Goal: Navigation & Orientation: Find specific page/section

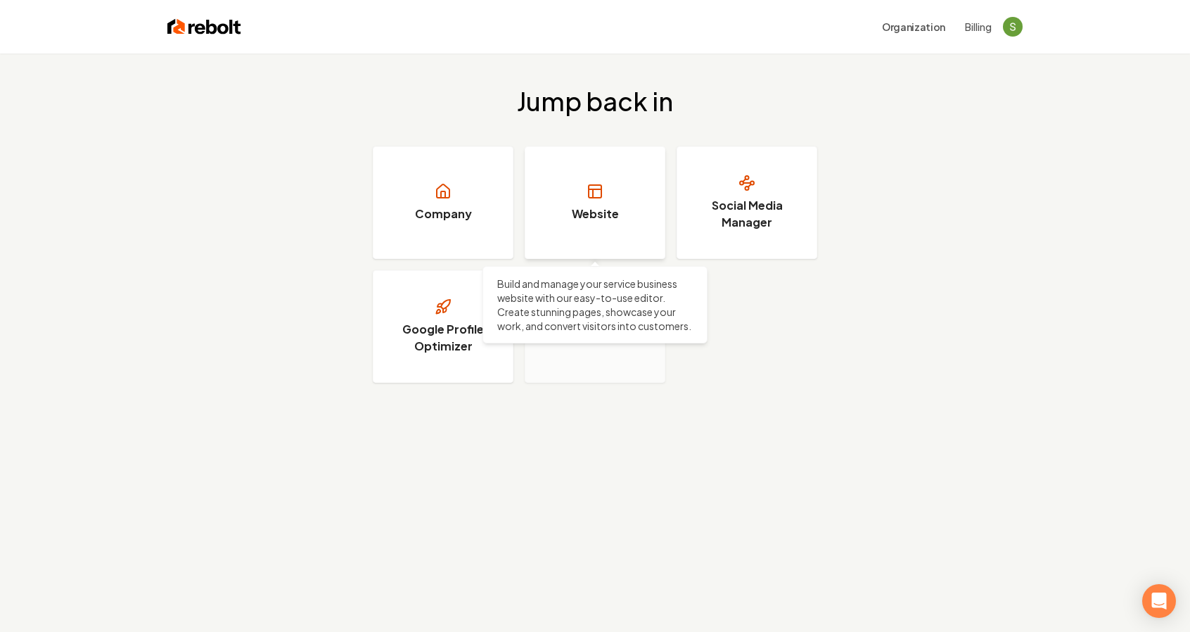
click at [625, 173] on link "Website" at bounding box center [595, 202] width 141 height 113
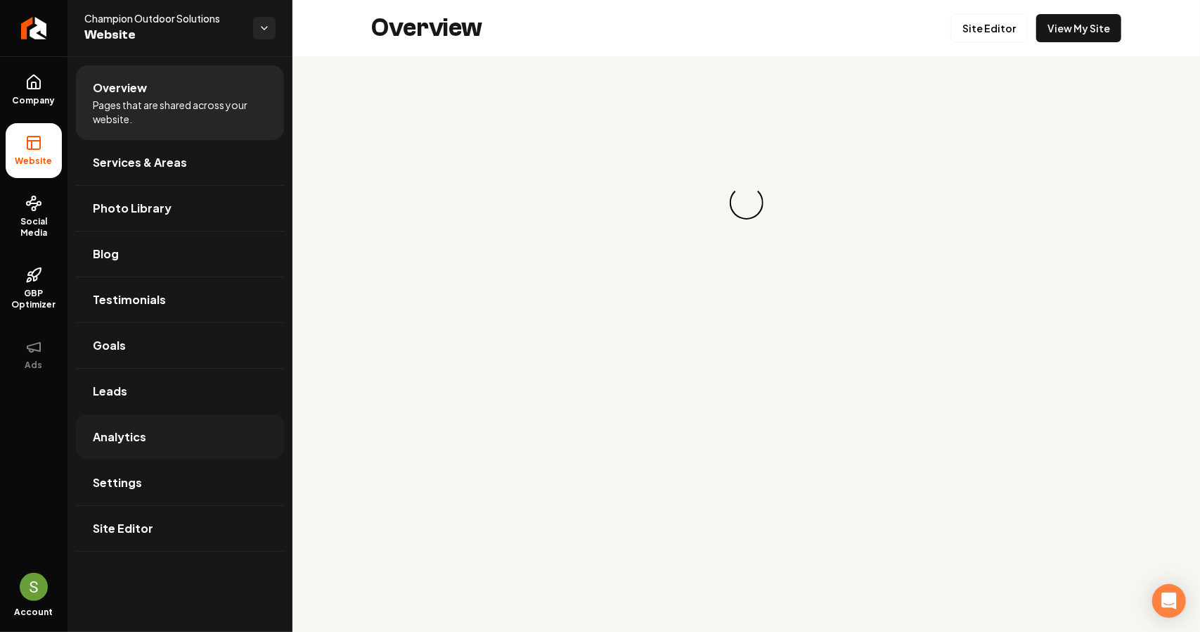
click at [172, 425] on link "Analytics" at bounding box center [180, 436] width 208 height 45
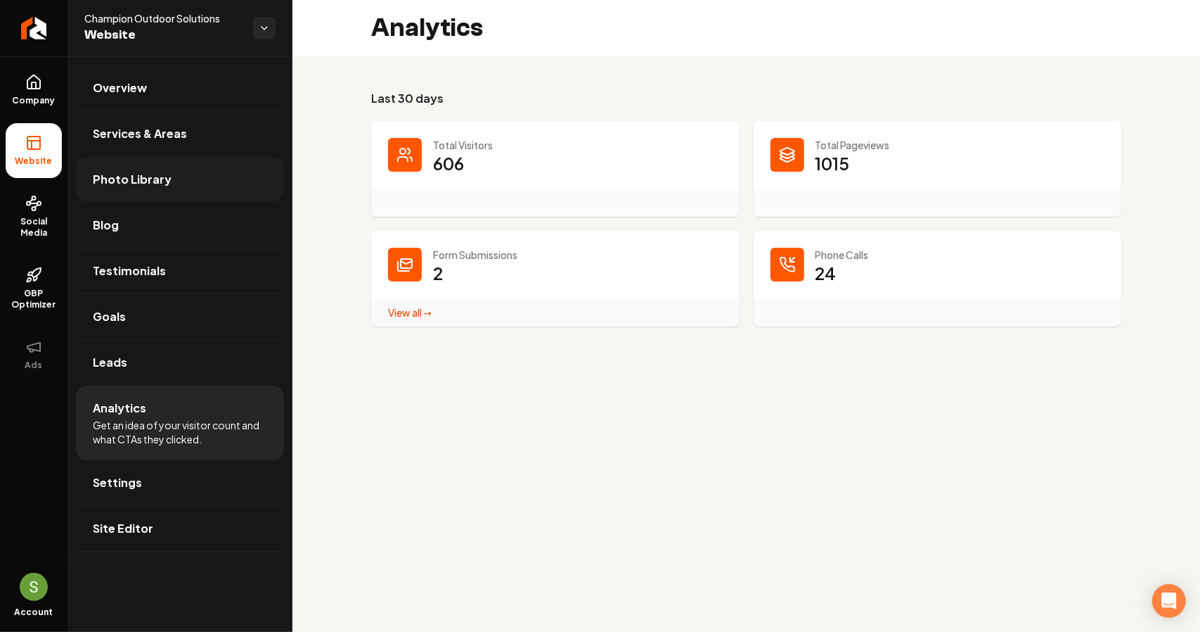
click at [138, 188] on link "Photo Library" at bounding box center [180, 179] width 208 height 45
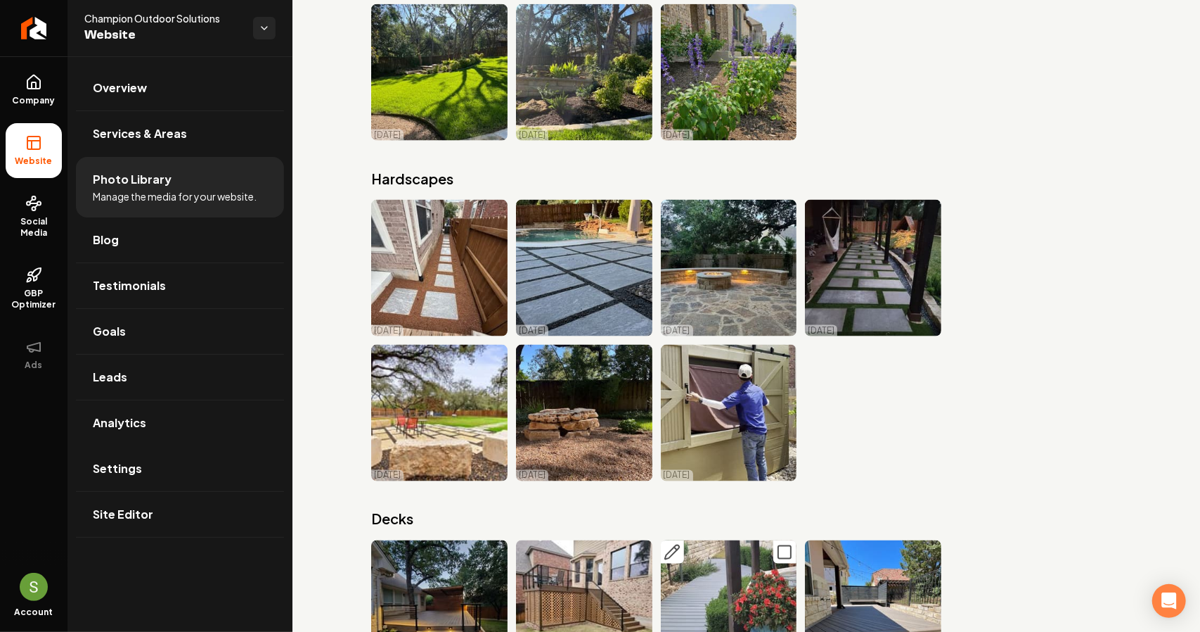
scroll to position [8595, 0]
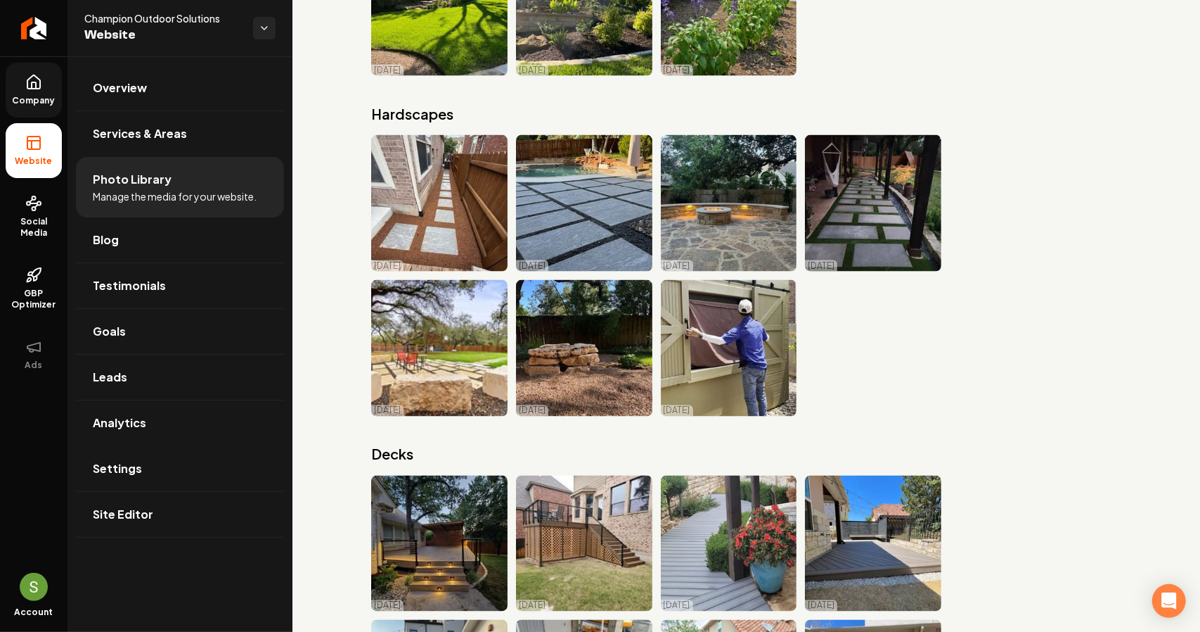
click at [39, 96] on span "Company" at bounding box center [34, 100] width 54 height 11
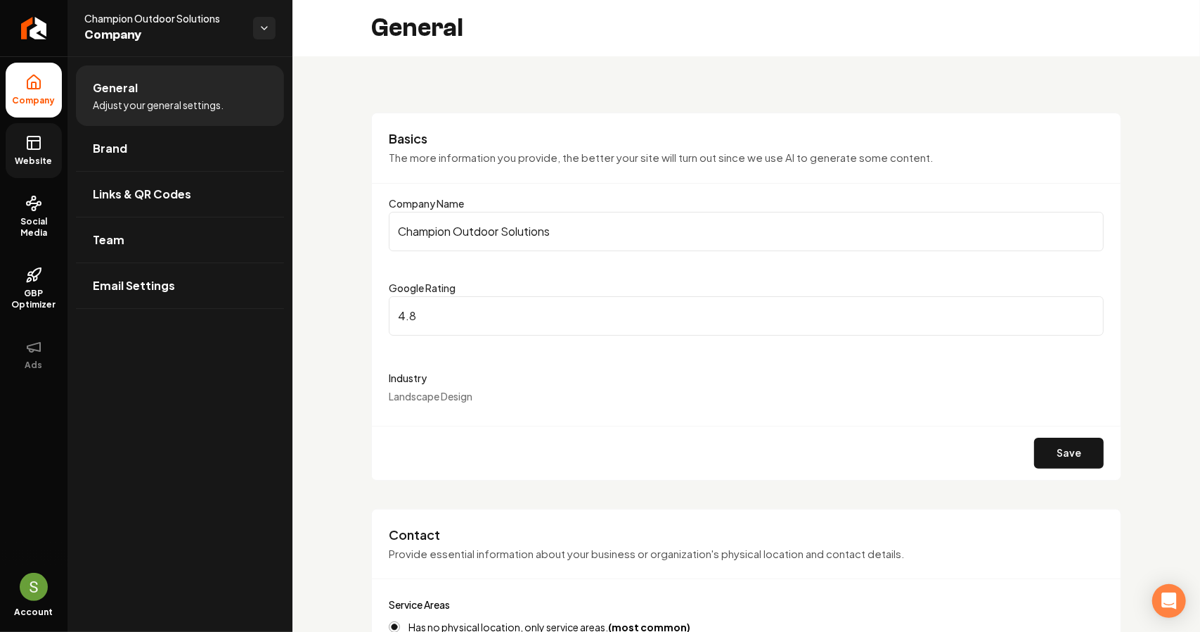
click at [46, 160] on span "Website" at bounding box center [34, 160] width 49 height 11
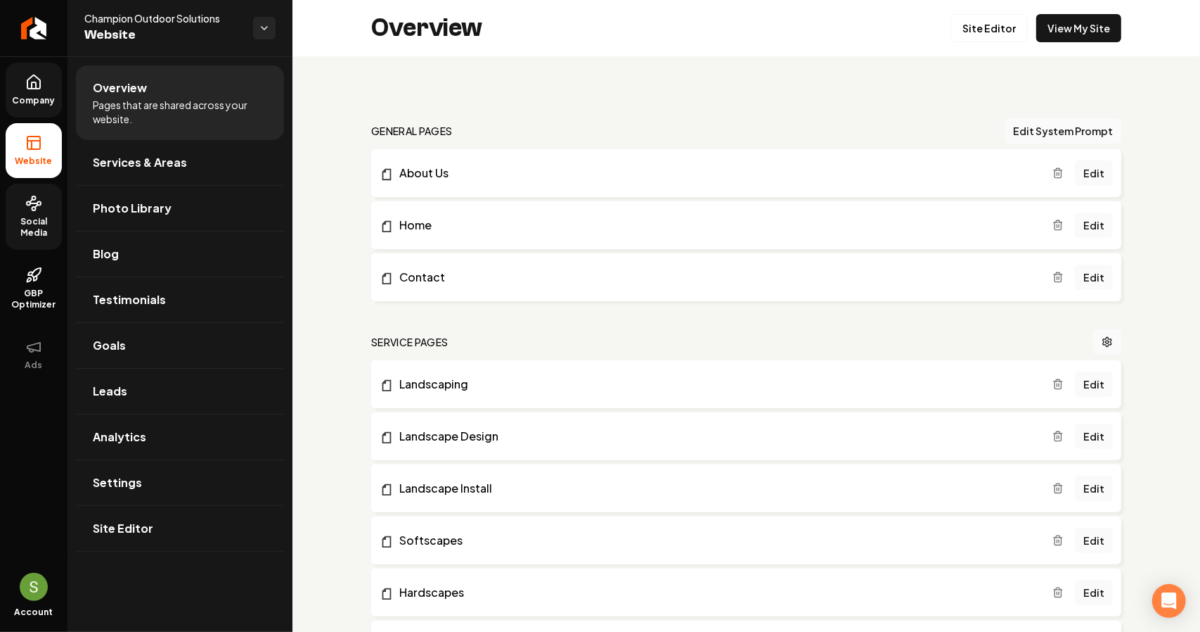
click at [22, 222] on span "Social Media" at bounding box center [34, 227] width 56 height 23
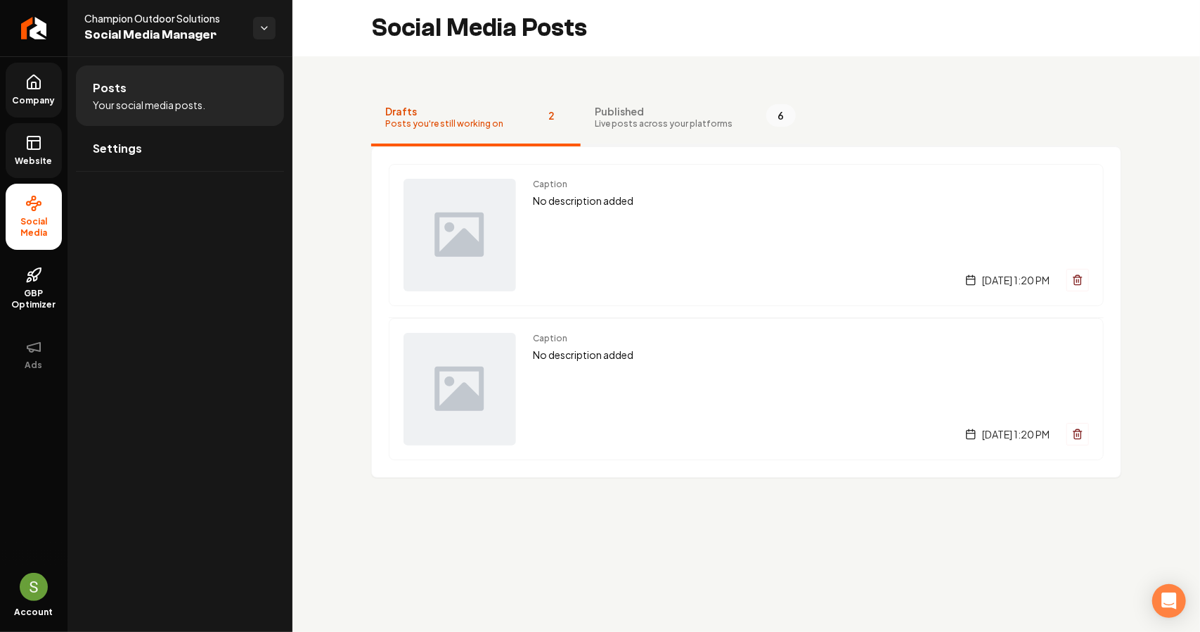
click at [658, 126] on span "Live posts across your platforms" at bounding box center [664, 123] width 138 height 11
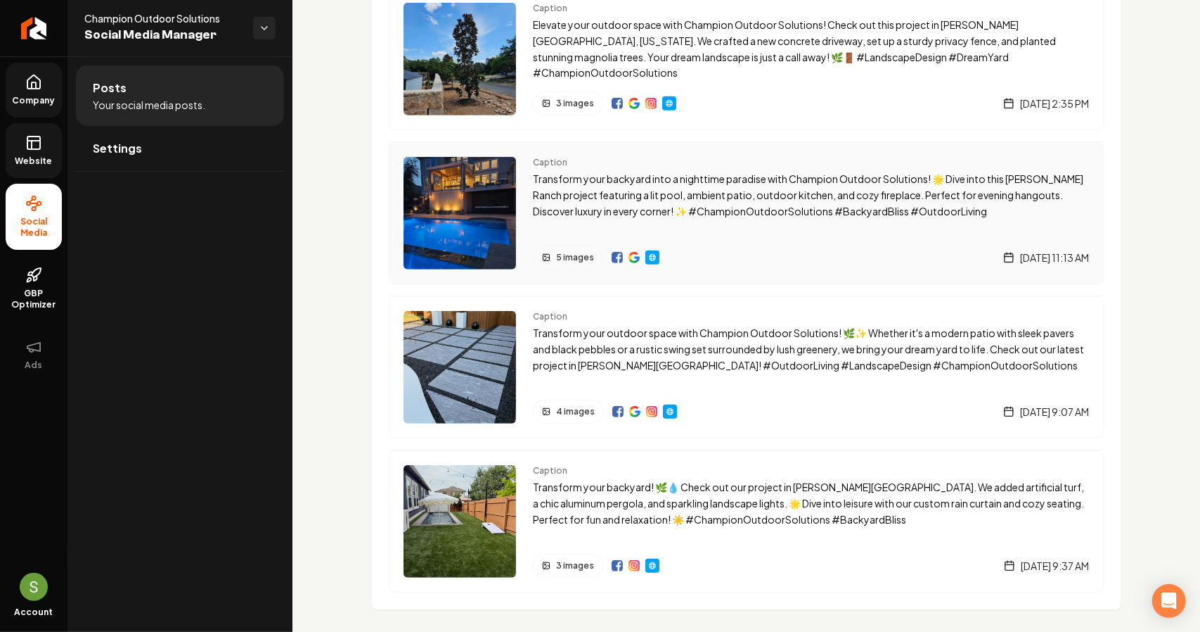
scroll to position [491, 0]
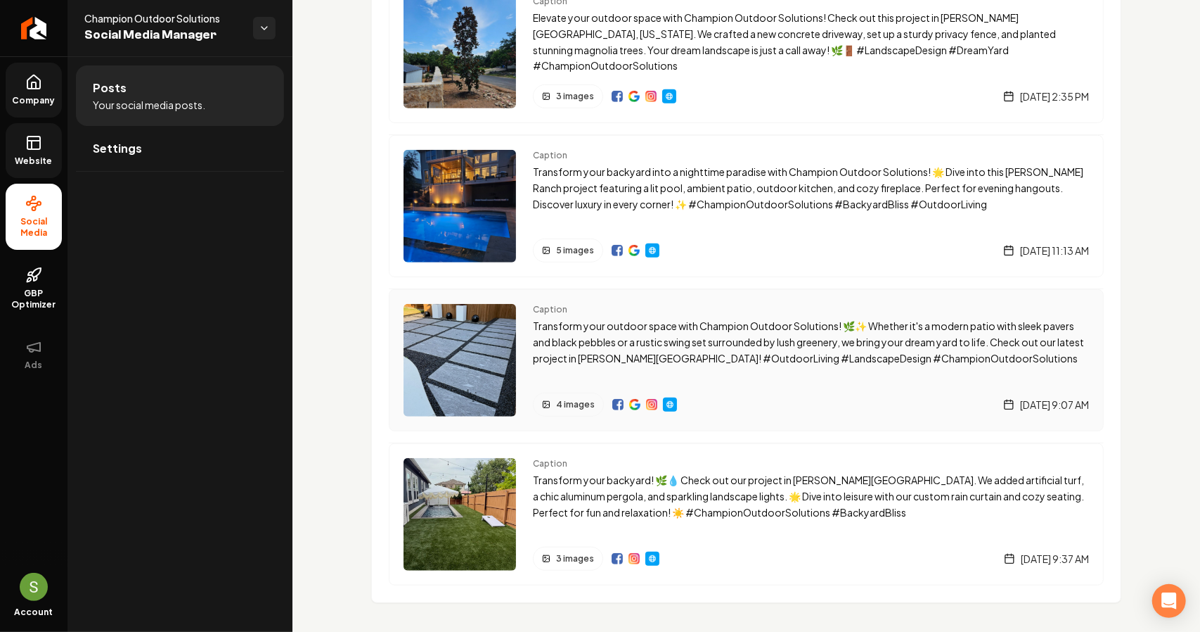
click at [681, 333] on p "Transform your outdoor space with Champion Outdoor Solutions! 🌿✨ Whether it's a…" at bounding box center [811, 342] width 556 height 48
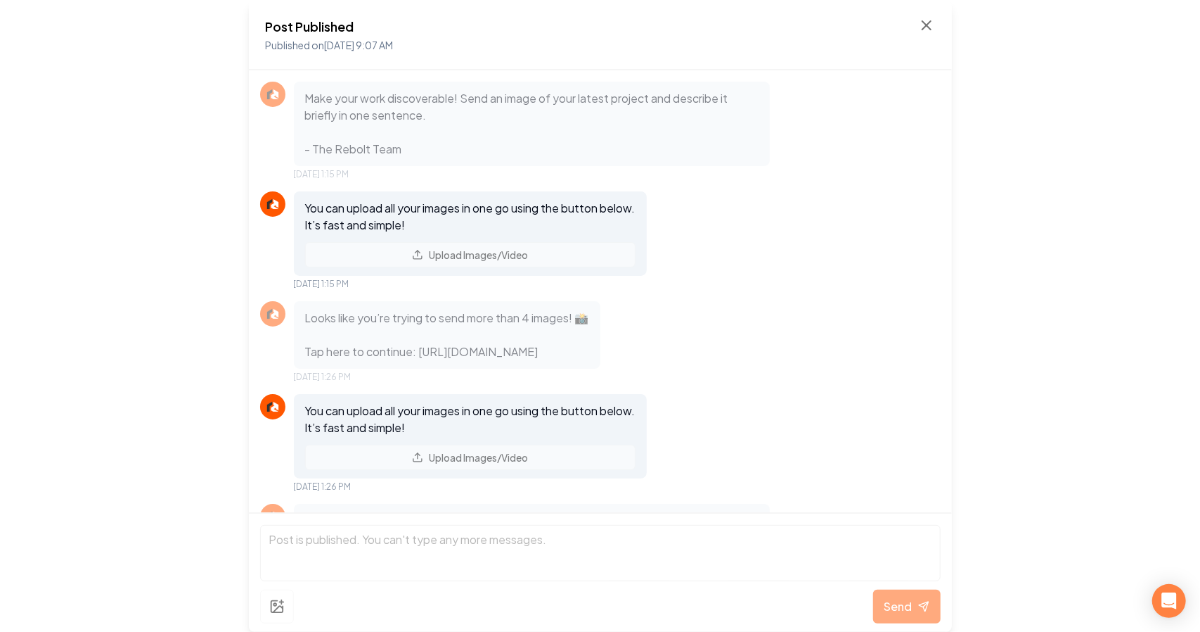
click at [938, 32] on div "Post Published Published on [DATE] 9:07 AM" at bounding box center [600, 35] width 703 height 70
click at [925, 27] on icon at bounding box center [926, 25] width 17 height 17
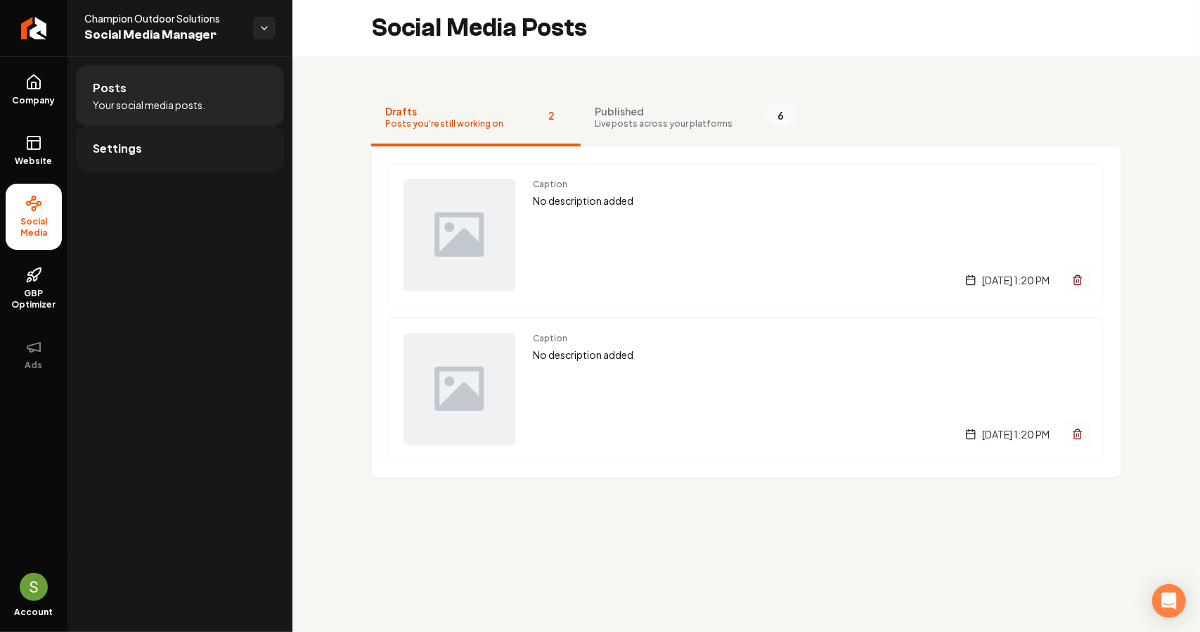
click at [110, 153] on span "Settings" at bounding box center [117, 148] width 49 height 17
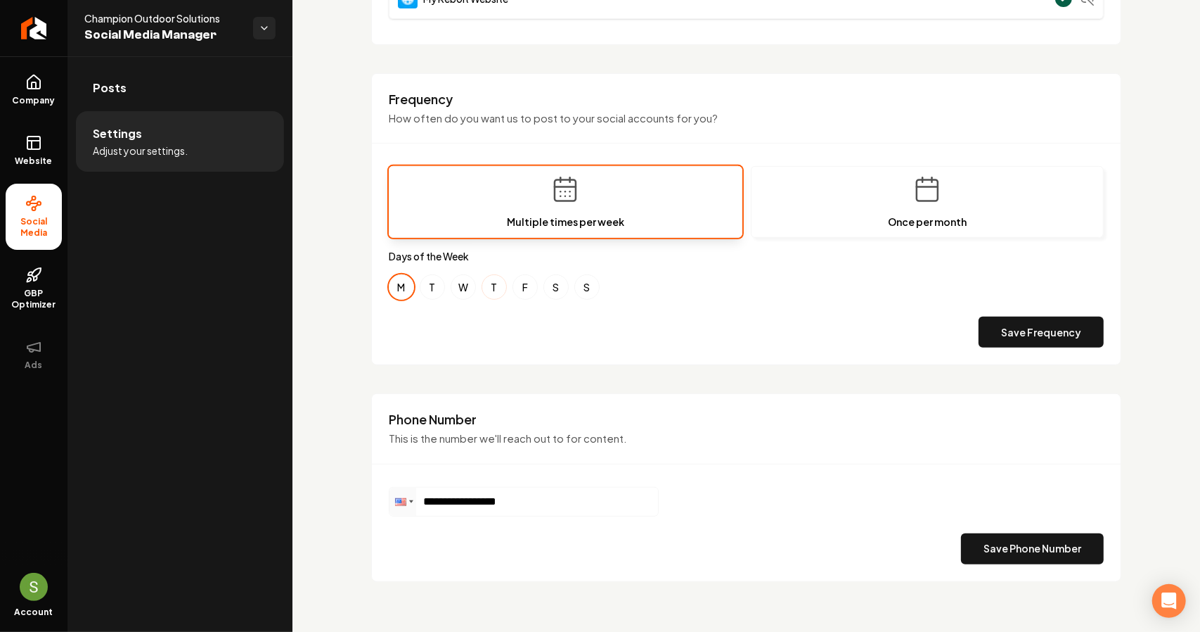
scroll to position [376, 0]
click at [53, 154] on link "Website" at bounding box center [34, 150] width 56 height 55
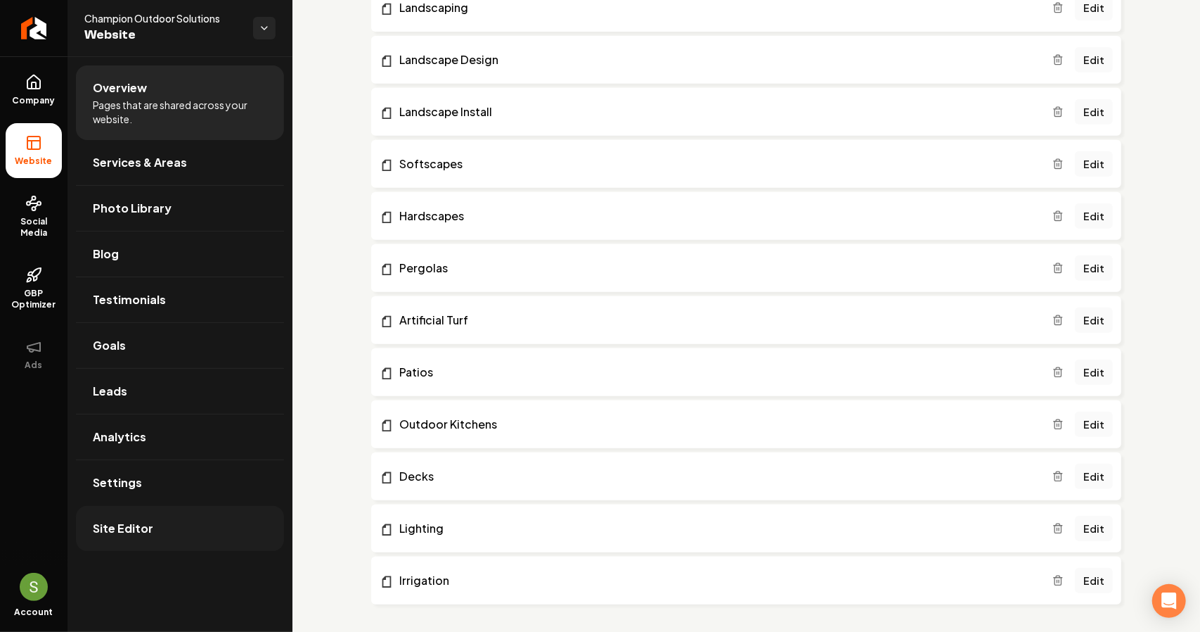
click at [188, 512] on link "Site Editor" at bounding box center [180, 528] width 208 height 45
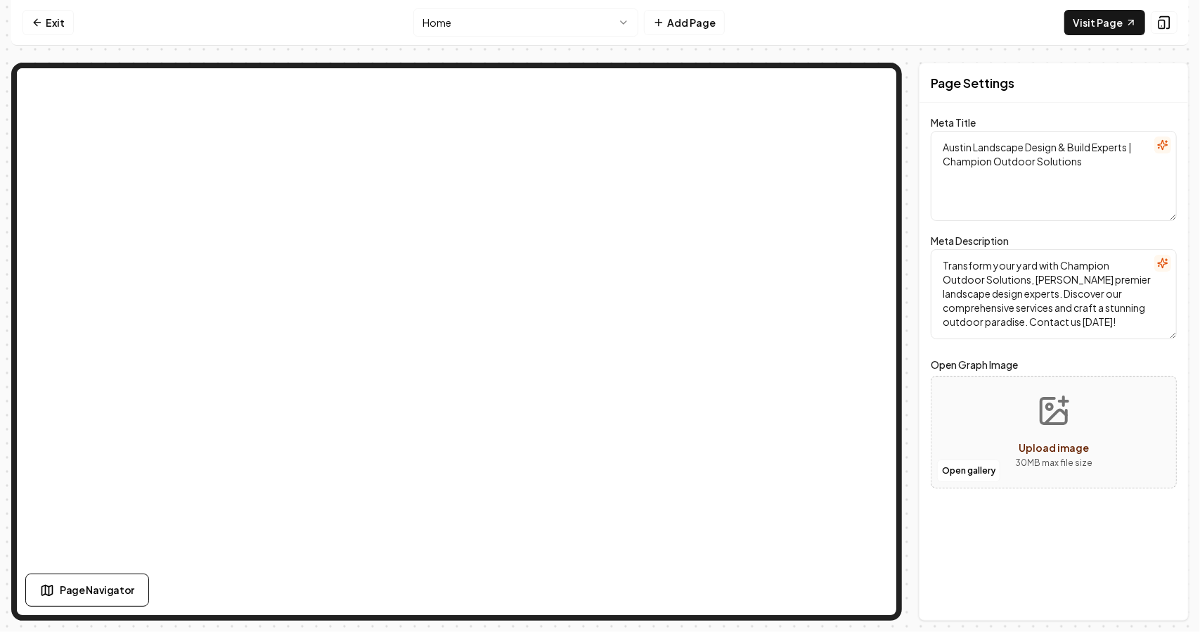
click at [515, 27] on html "Computer Required This feature is only available on a computer. Please switch t…" at bounding box center [600, 316] width 1200 height 632
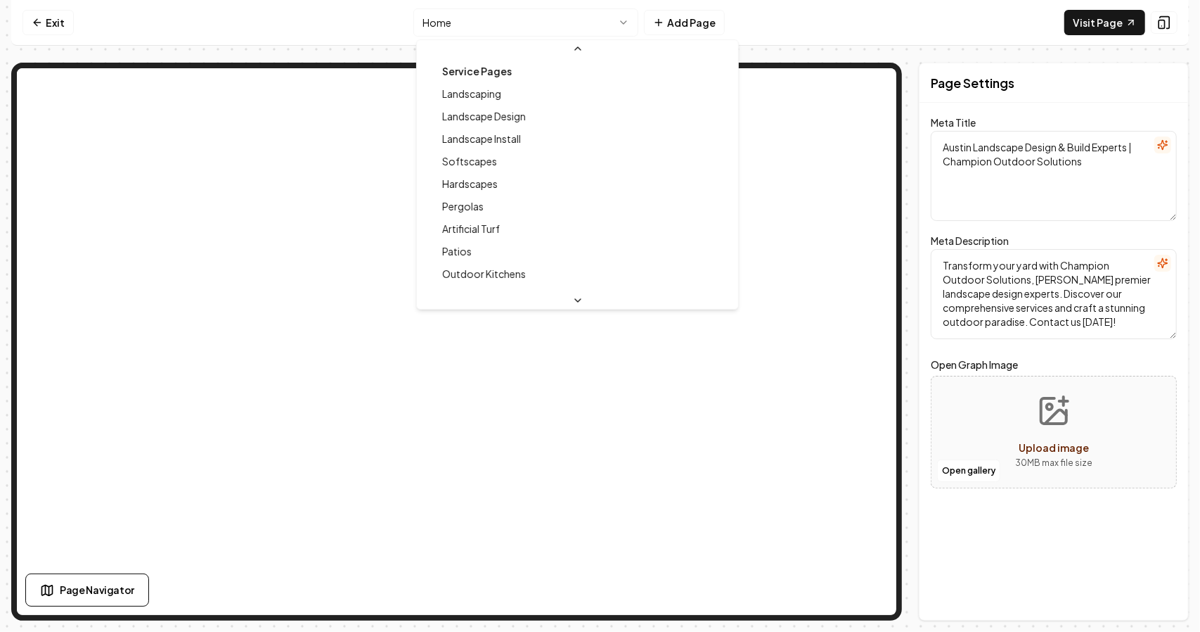
click at [520, 297] on div at bounding box center [577, 300] width 321 height 17
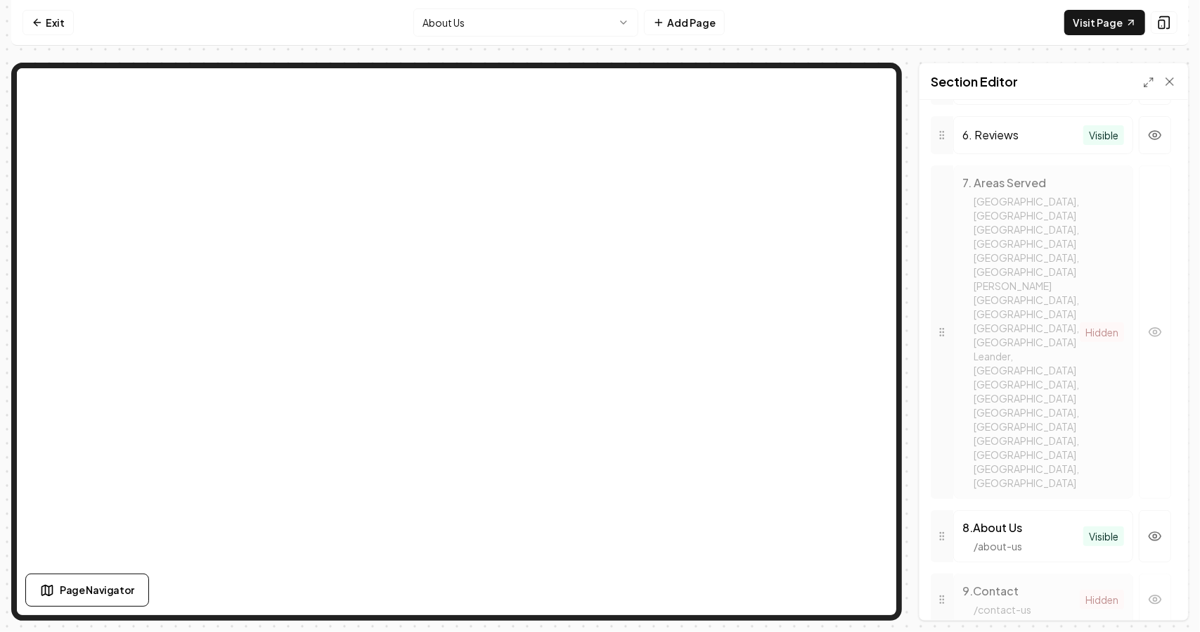
scroll to position [779, 0]
